Goal: Answer question/provide support: Share knowledge or assist other users

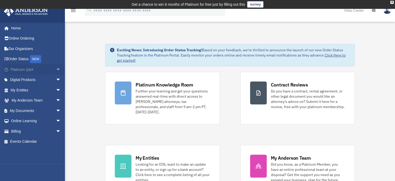
click at [18, 71] on link "Platinum Q&A arrow_drop_down" at bounding box center [36, 69] width 65 height 10
click at [56, 70] on span "arrow_drop_down" at bounding box center [61, 69] width 10 height 11
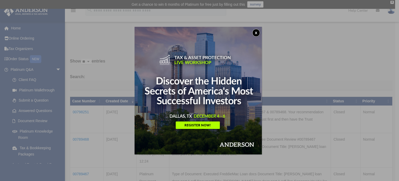
click at [258, 32] on button "x" at bounding box center [256, 33] width 8 height 8
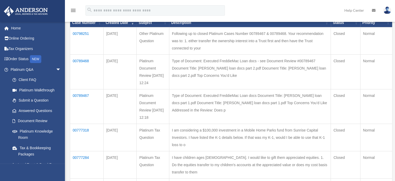
scroll to position [104, 0]
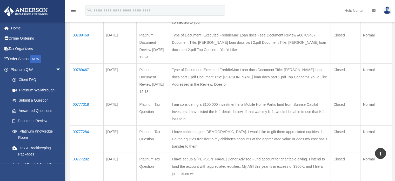
click at [81, 101] on td "00777318" at bounding box center [87, 111] width 34 height 27
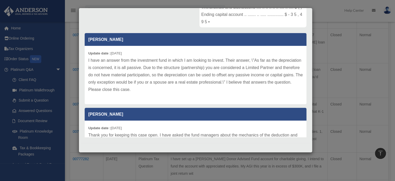
scroll to position [0, 0]
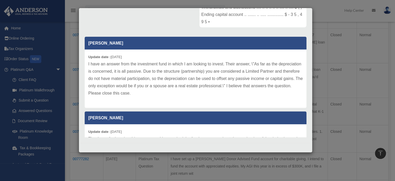
click at [71, 33] on div "Case Detail × Platinum Tax Question Case Number 00777318 Created Date [DATE] St…" at bounding box center [197, 90] width 395 height 181
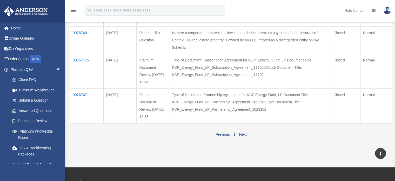
scroll to position [286, 0]
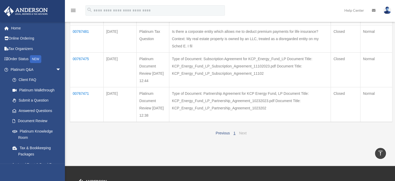
click at [244, 133] on link "Next" at bounding box center [243, 133] width 8 height 4
click at [242, 132] on link "Next" at bounding box center [243, 133] width 8 height 4
